Goal: Task Accomplishment & Management: Manage account settings

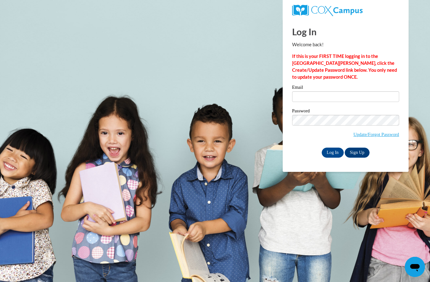
click at [366, 94] on input "Email" at bounding box center [345, 96] width 107 height 11
click at [358, 64] on strong "If this is your FIRST TIME logging in to the [GEOGRAPHIC_DATA][PERSON_NAME], cl…" at bounding box center [344, 66] width 105 height 26
click at [344, 98] on input "Email" at bounding box center [345, 96] width 107 height 11
type input "[EMAIL_ADDRESS][DOMAIN_NAME]"
click at [332, 152] on input "Log In" at bounding box center [332, 153] width 22 height 10
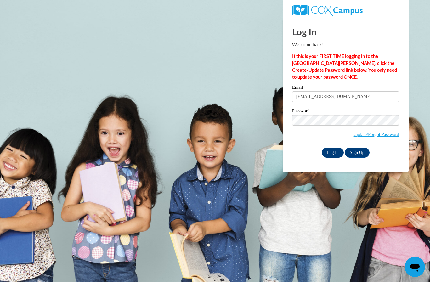
click at [335, 156] on input "Log In" at bounding box center [332, 153] width 22 height 10
